Goal: Task Accomplishment & Management: Manage account settings

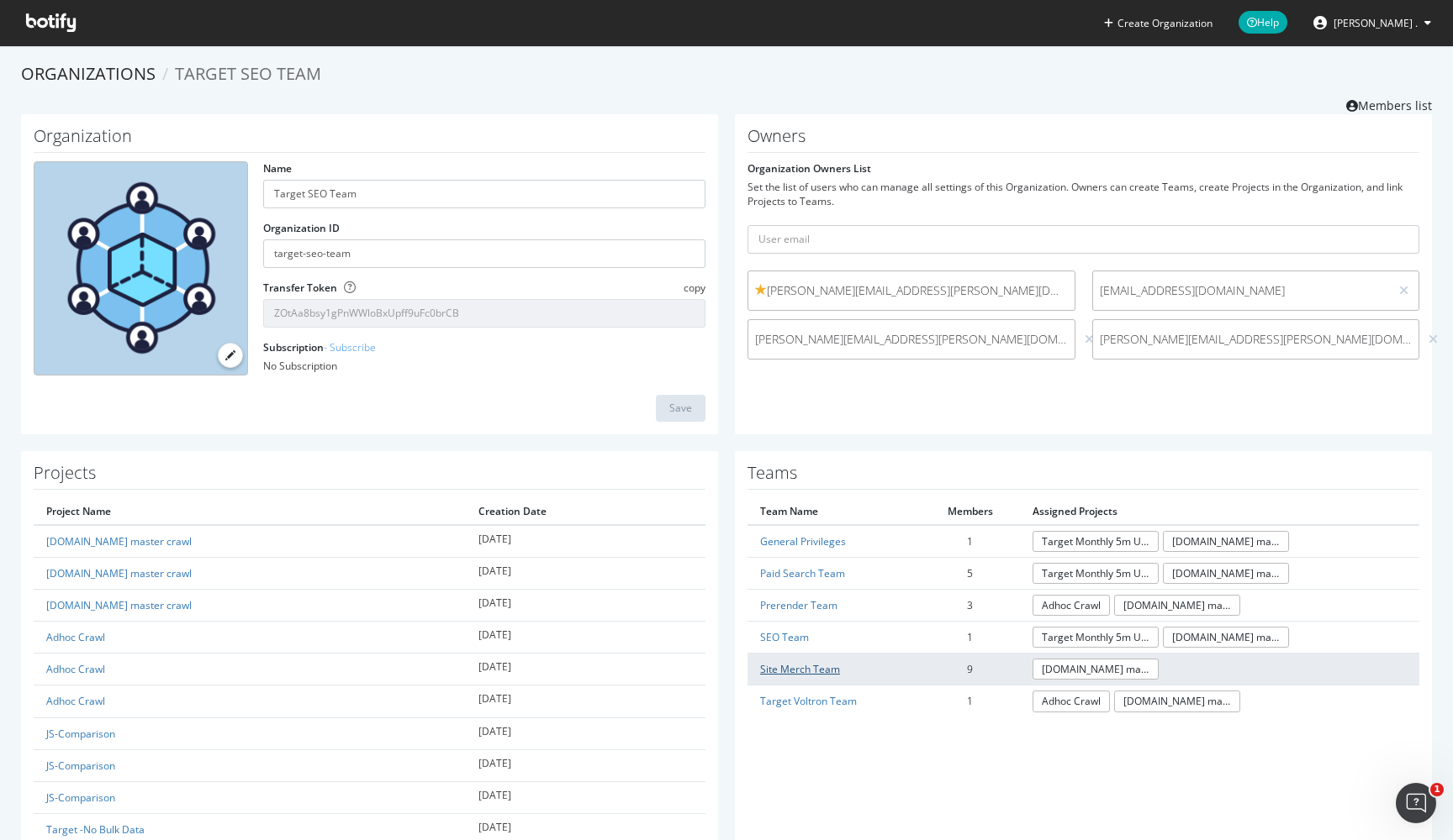
click at [800, 665] on link "Site Merch Team" at bounding box center [799, 669] width 80 height 14
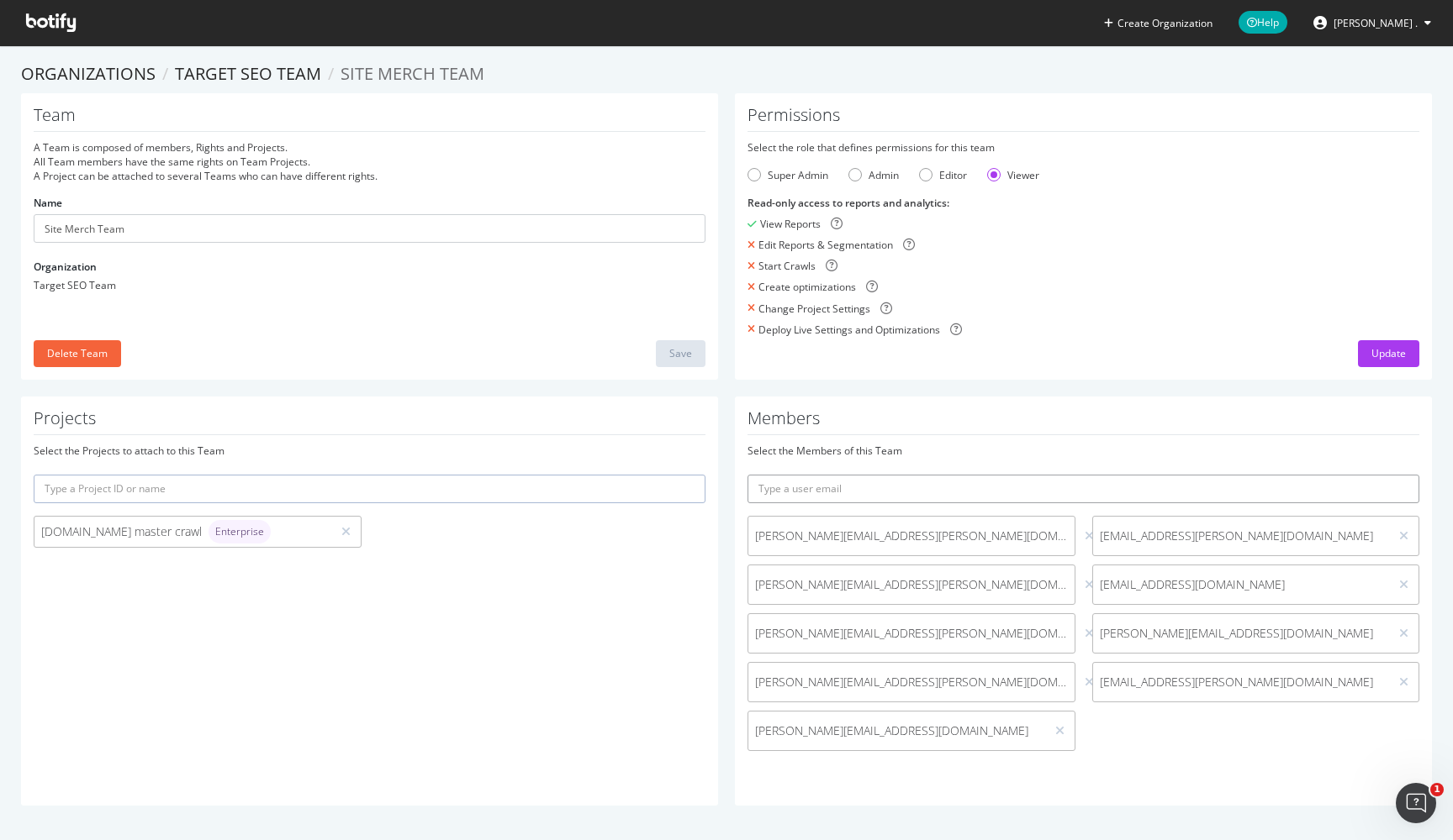
click at [909, 491] on input "text" at bounding box center [1082, 489] width 671 height 28
type input "c"
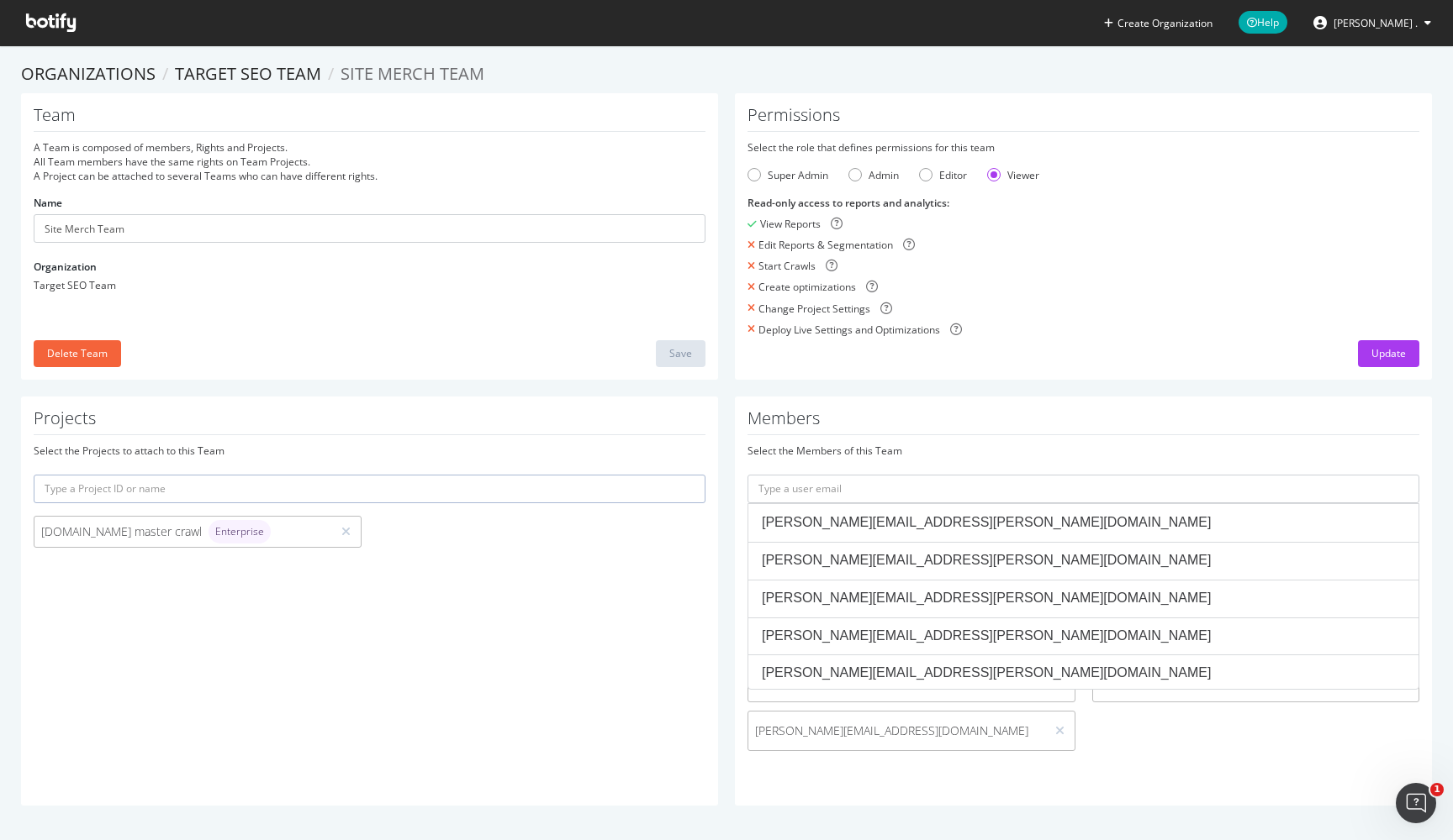
click at [1175, 400] on div "Members Select the Members of this Team [PERSON_NAME][EMAIL_ADDRESS][PERSON_NAM…" at bounding box center [1083, 601] width 697 height 409
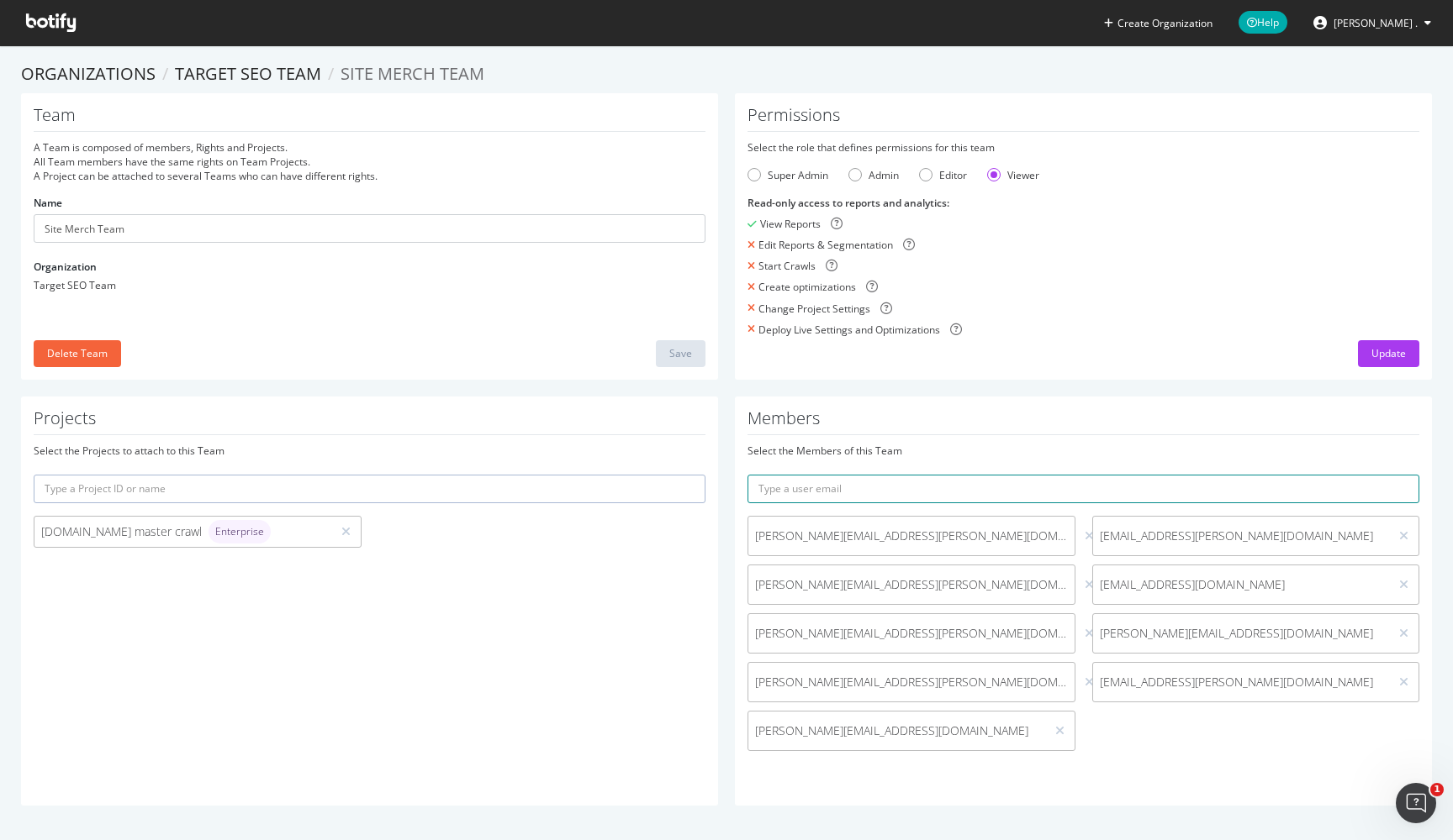
click at [814, 478] on input "text" at bounding box center [1082, 489] width 671 height 28
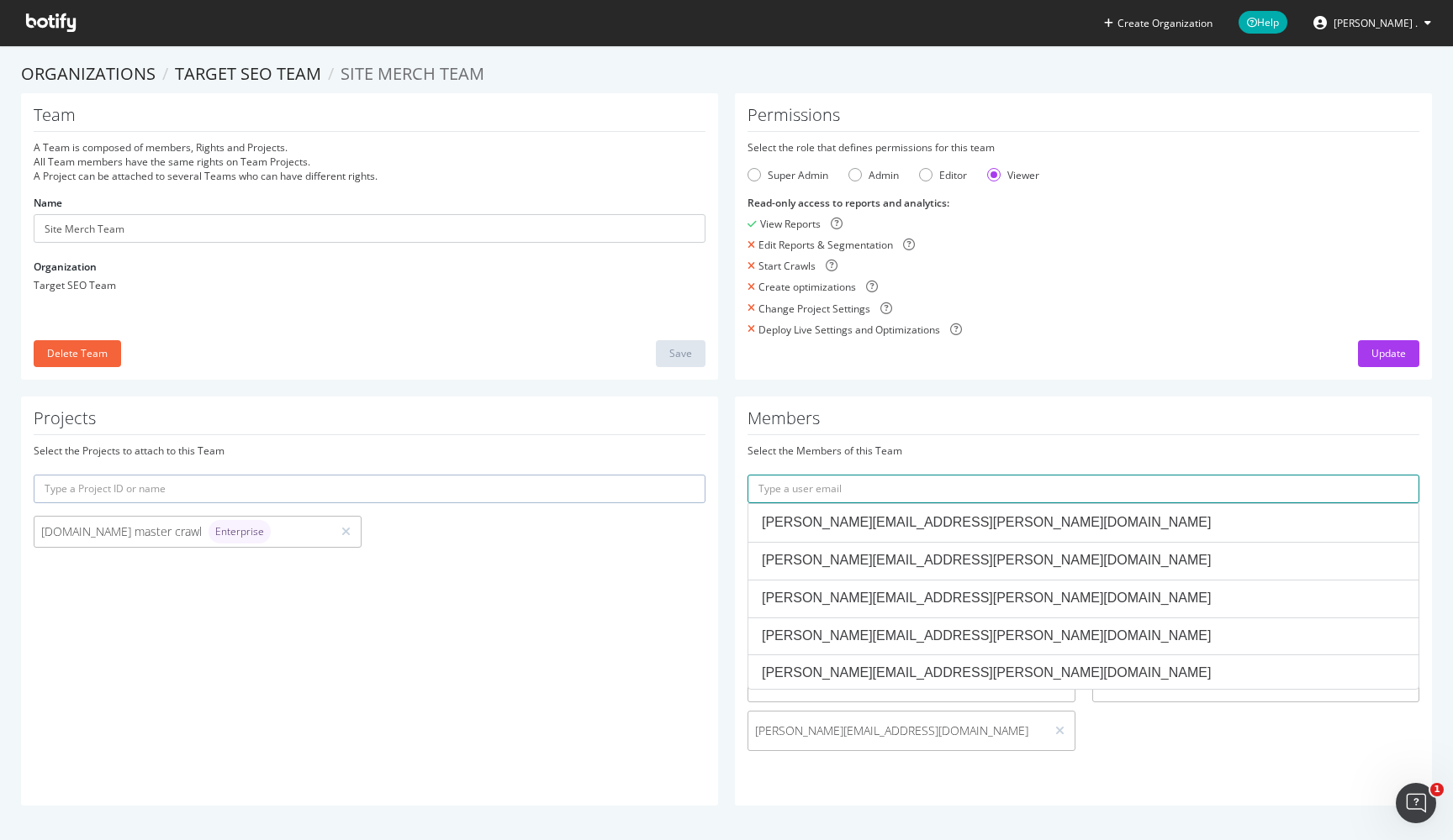
paste input "[PERSON_NAME][EMAIL_ADDRESS][PERSON_NAME][DOMAIN_NAME]"
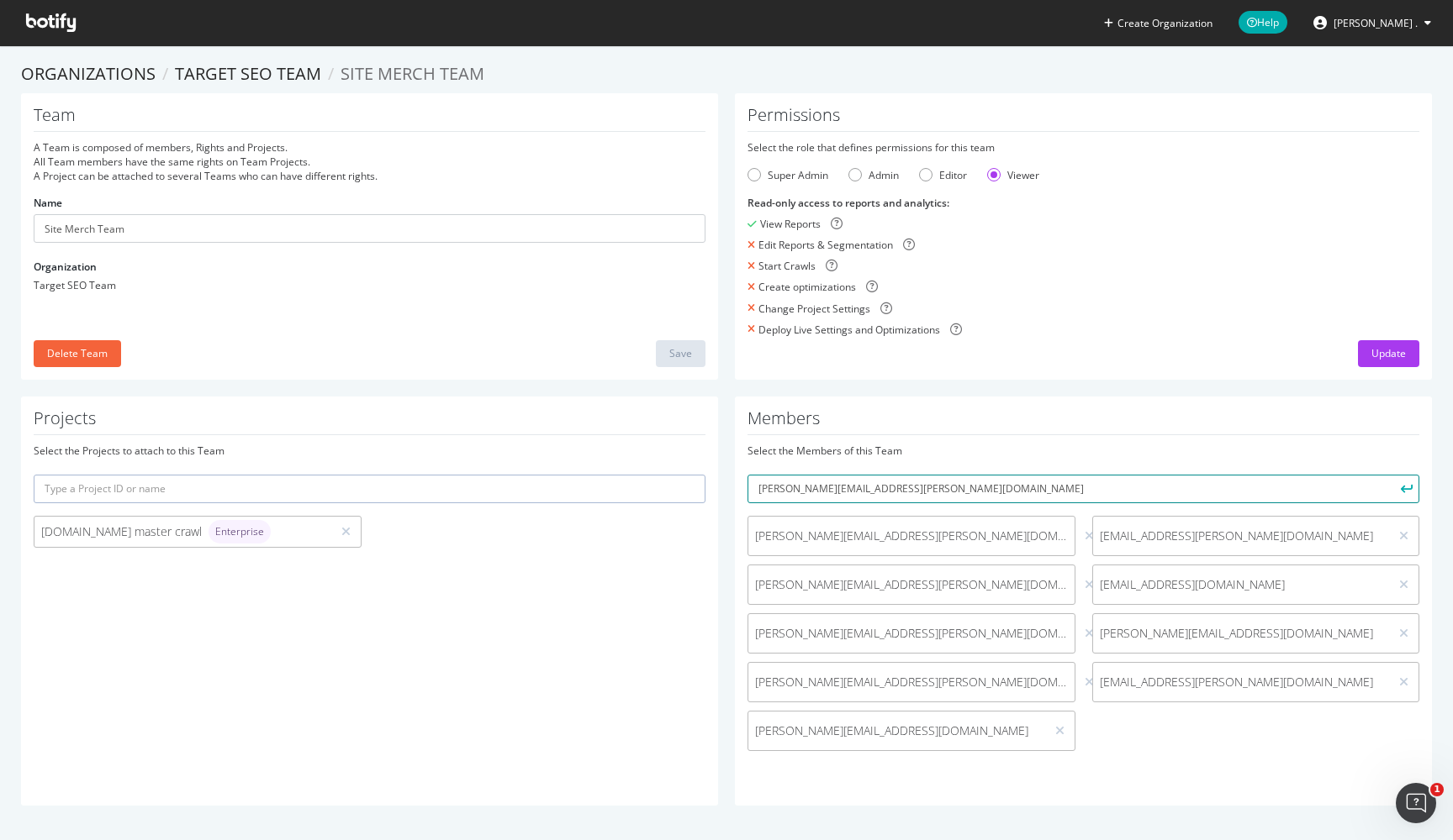
type input "[PERSON_NAME][EMAIL_ADDRESS][PERSON_NAME][DOMAIN_NAME]"
click at [1406, 486] on icon "submit" at bounding box center [1405, 488] width 11 height 10
click at [1188, 786] on div "Members Select the Members of this Team [PERSON_NAME][EMAIL_ADDRESS][PERSON_NAM…" at bounding box center [1083, 601] width 697 height 409
click at [266, 79] on link "Target SEO Team" at bounding box center [248, 74] width 146 height 23
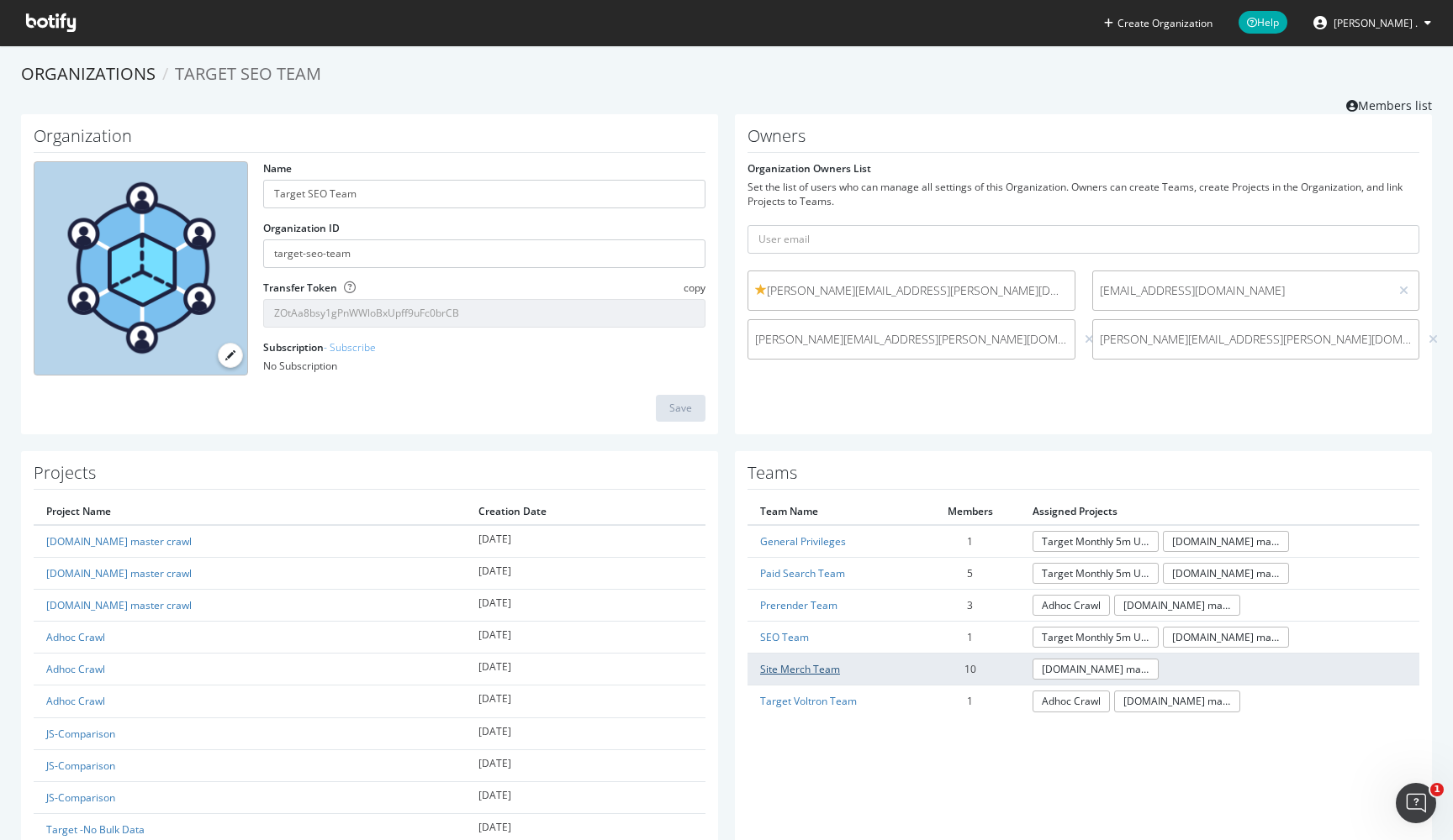
click at [794, 664] on link "Site Merch Team" at bounding box center [799, 669] width 80 height 14
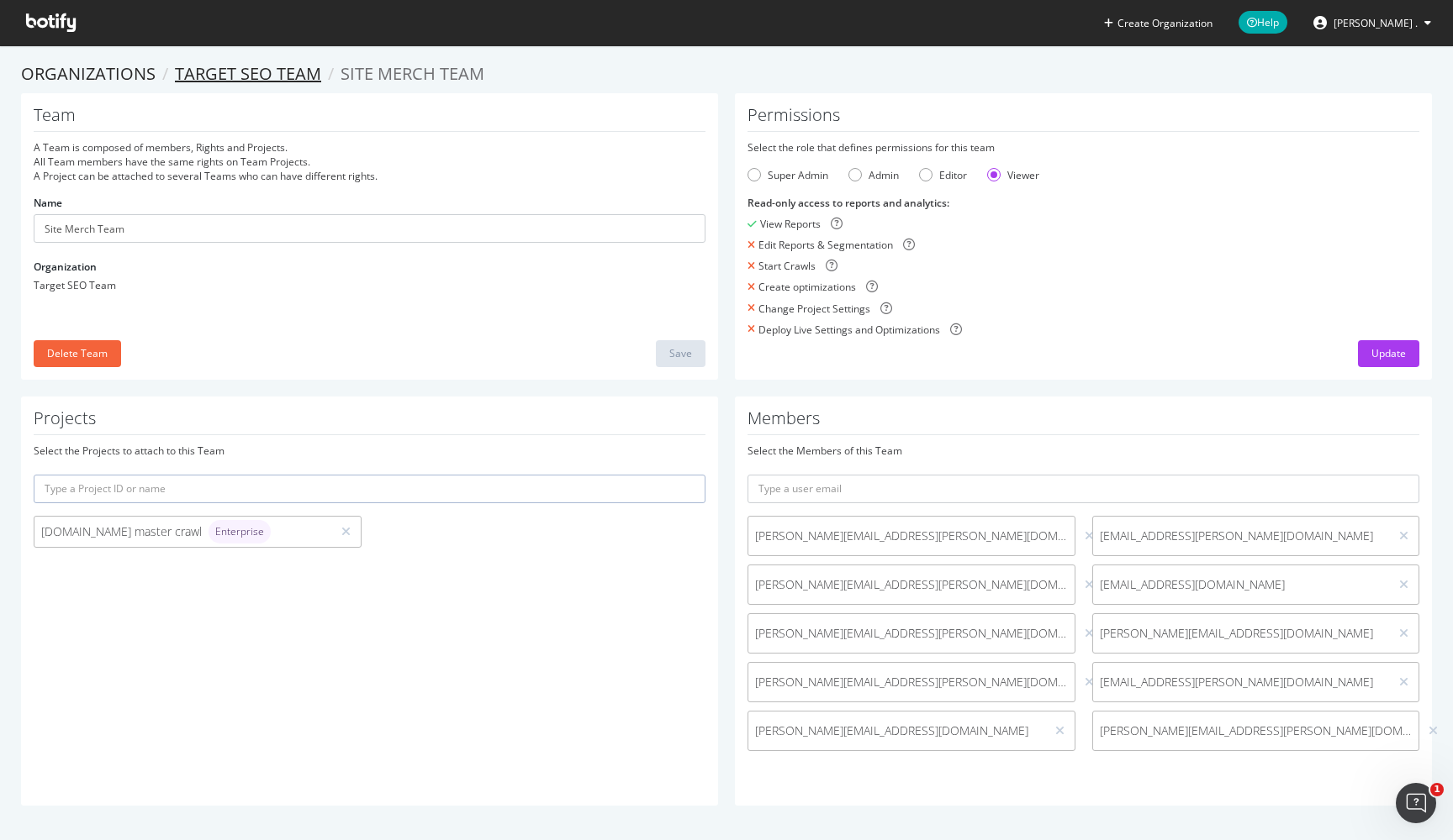
click at [224, 69] on link "Target SEO Team" at bounding box center [248, 74] width 146 height 23
